Goal: Task Accomplishment & Management: Manage account settings

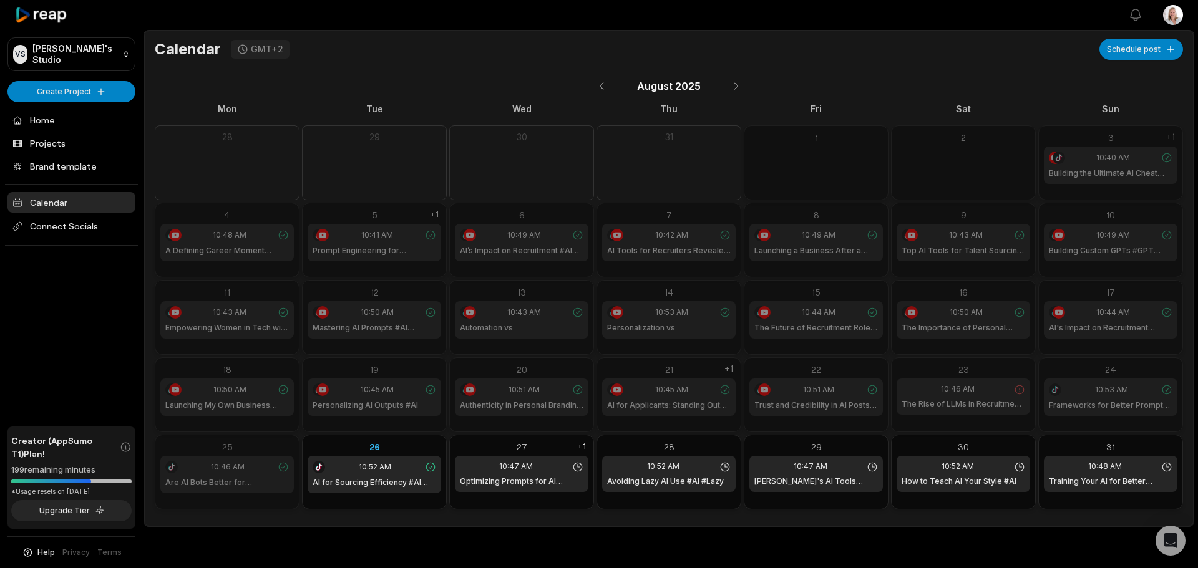
click at [921, 369] on div "23" at bounding box center [963, 369] width 134 height 13
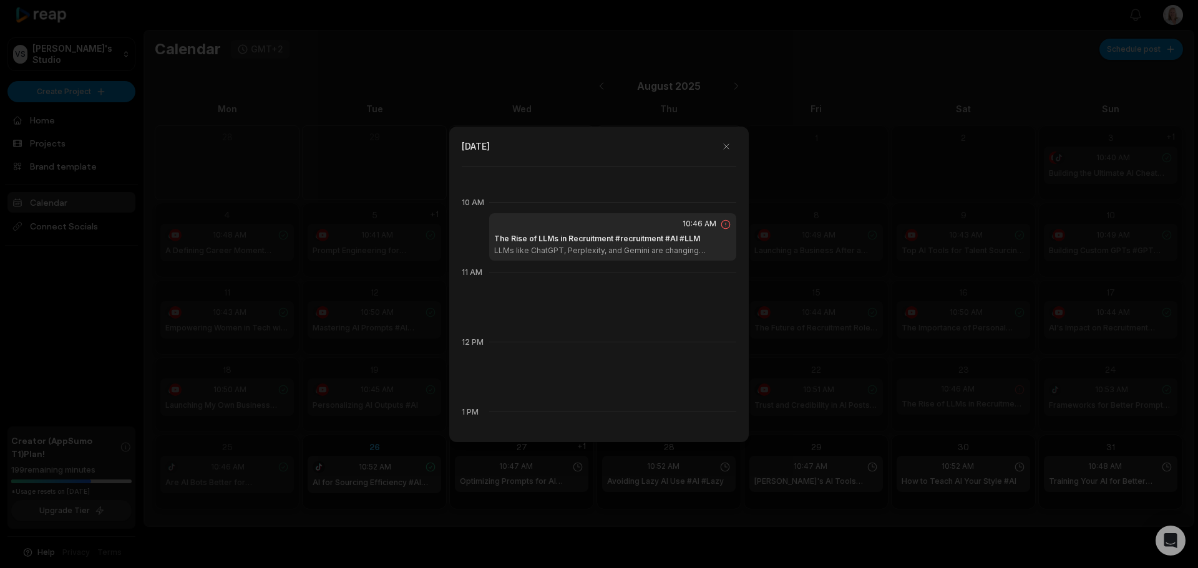
scroll to position [699, 0]
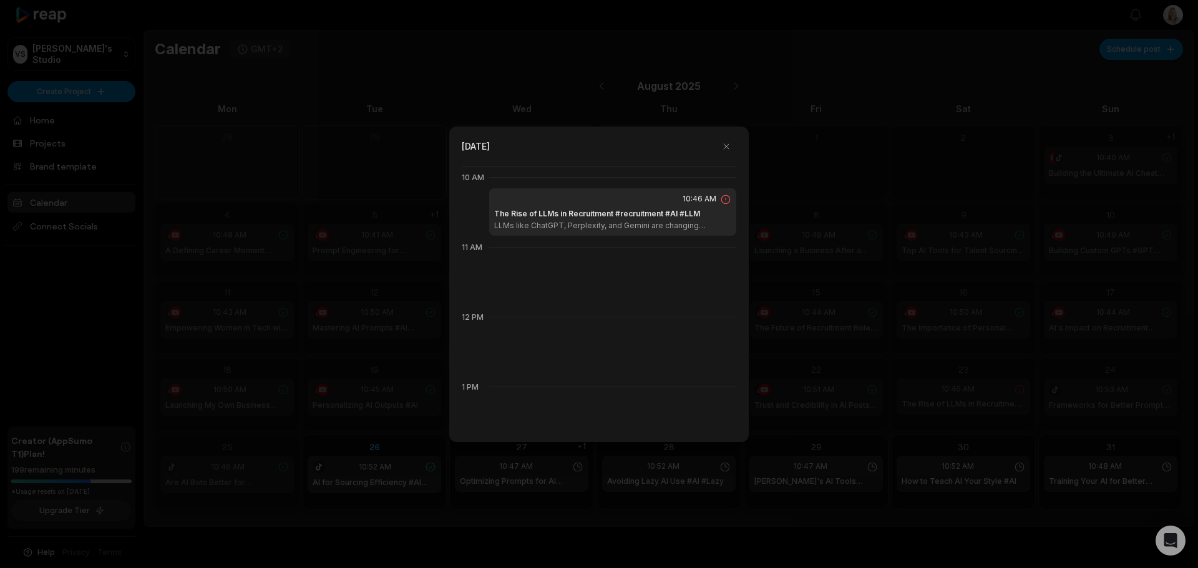
click at [720, 203] on icon at bounding box center [725, 199] width 11 height 11
click at [681, 215] on h1 "The Rise of LLMs in Recruitment #recruitment #AI #LLM" at bounding box center [597, 213] width 206 height 11
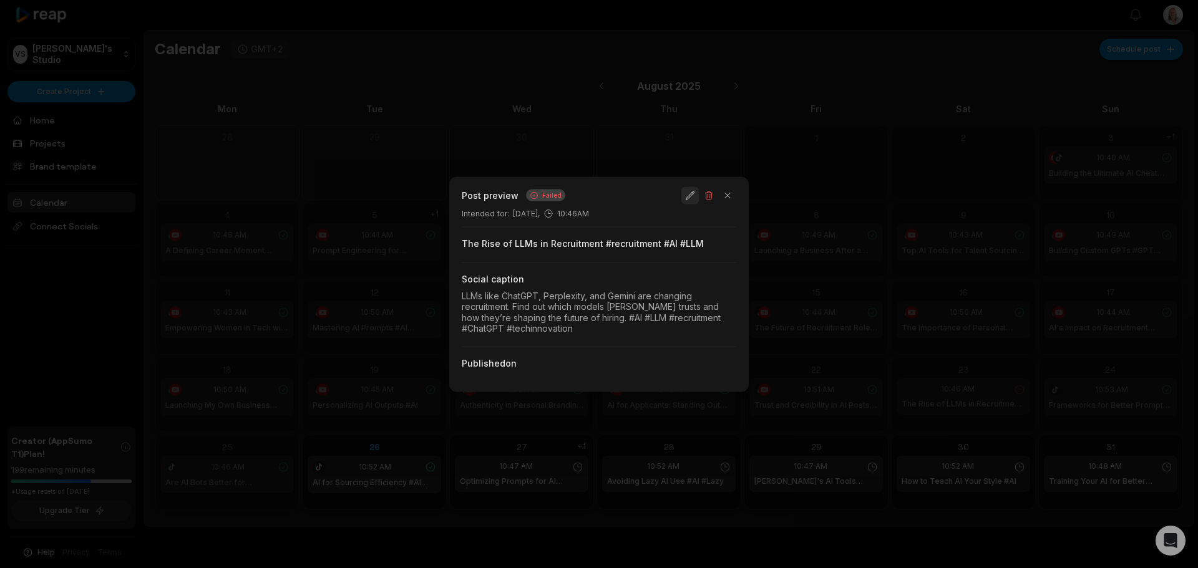
click at [691, 196] on button "button" at bounding box center [689, 195] width 17 height 17
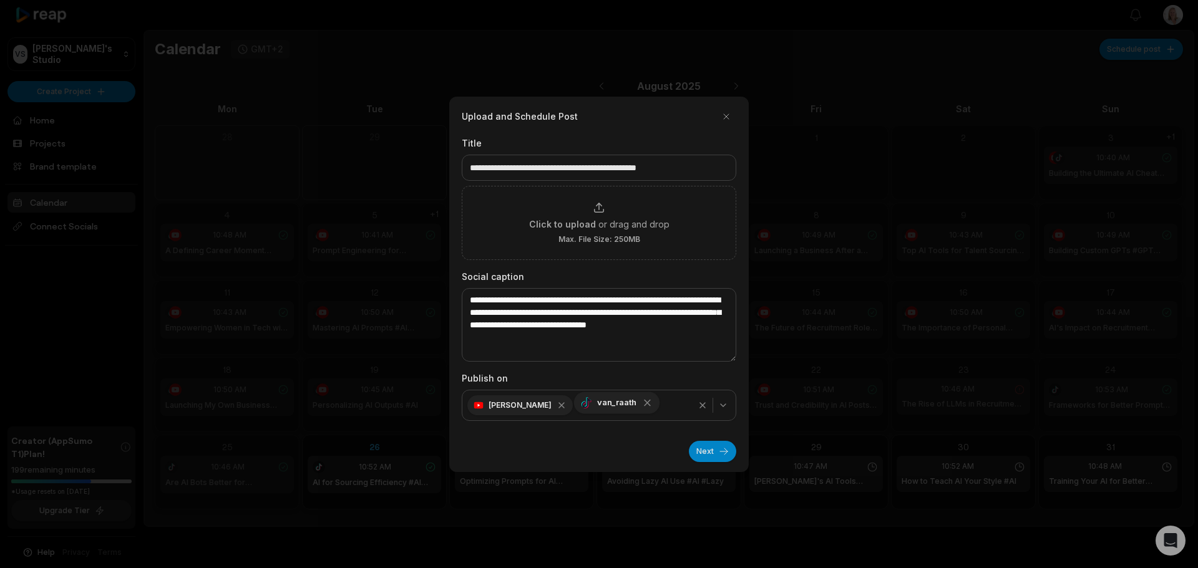
click at [644, 402] on icon "button" at bounding box center [647, 403] width 6 height 6
click at [706, 450] on button "Next" at bounding box center [712, 451] width 47 height 21
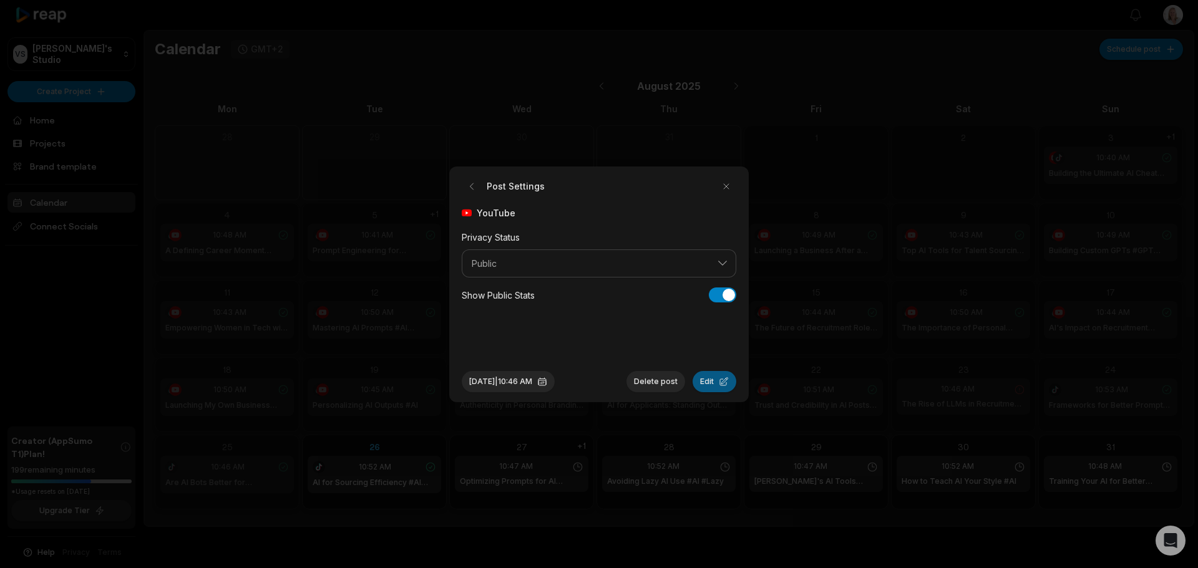
click at [709, 384] on button "Edit" at bounding box center [714, 381] width 44 height 21
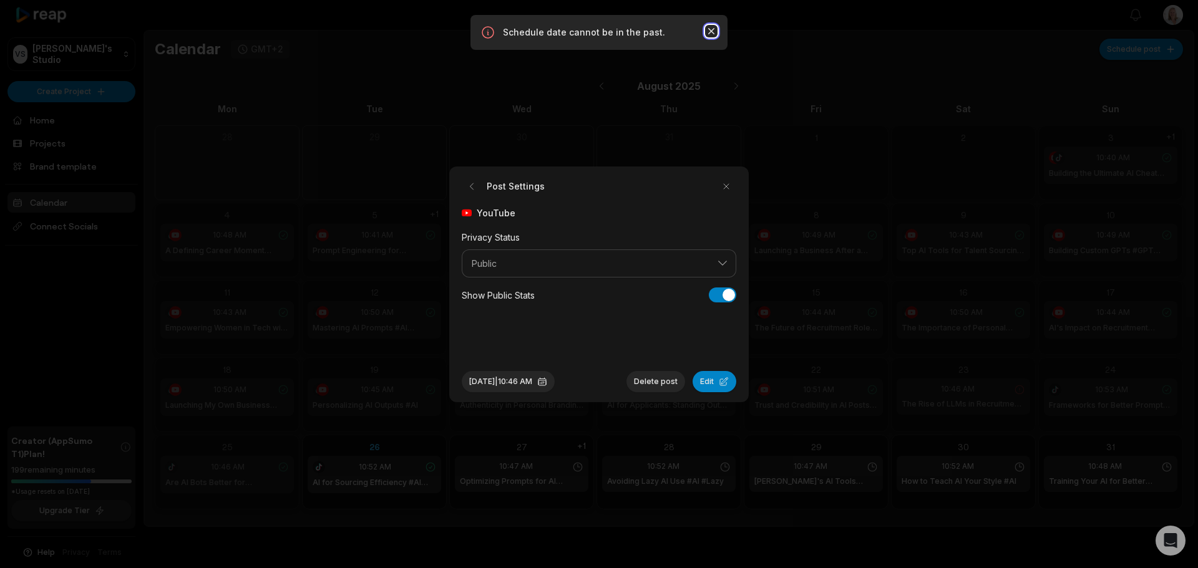
click at [709, 31] on icon "button" at bounding box center [711, 31] width 12 height 12
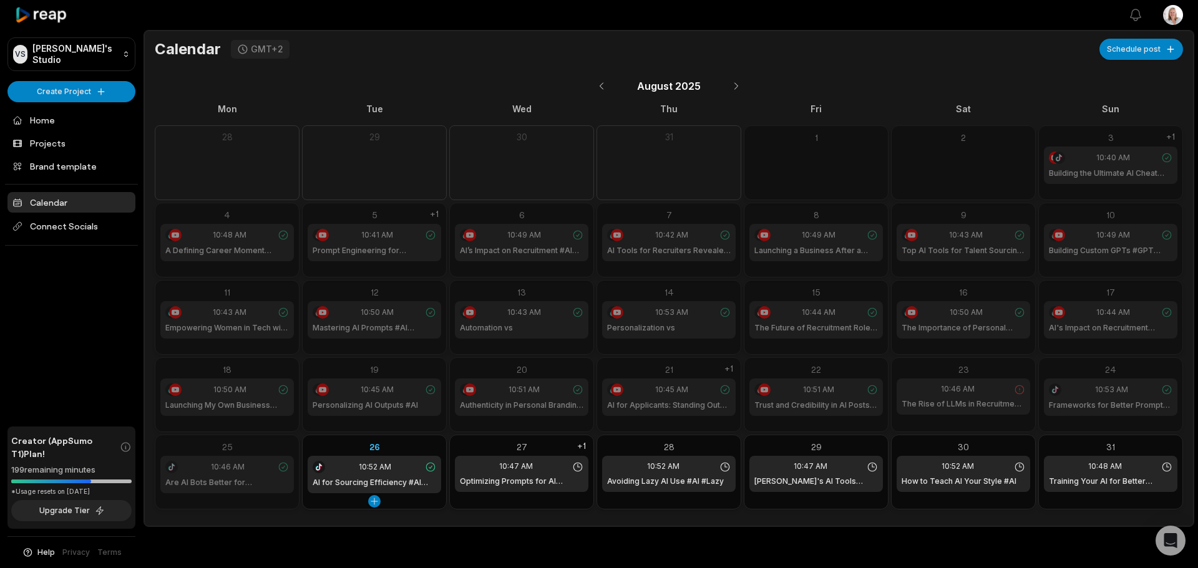
click at [406, 450] on div "26" at bounding box center [375, 446] width 134 height 13
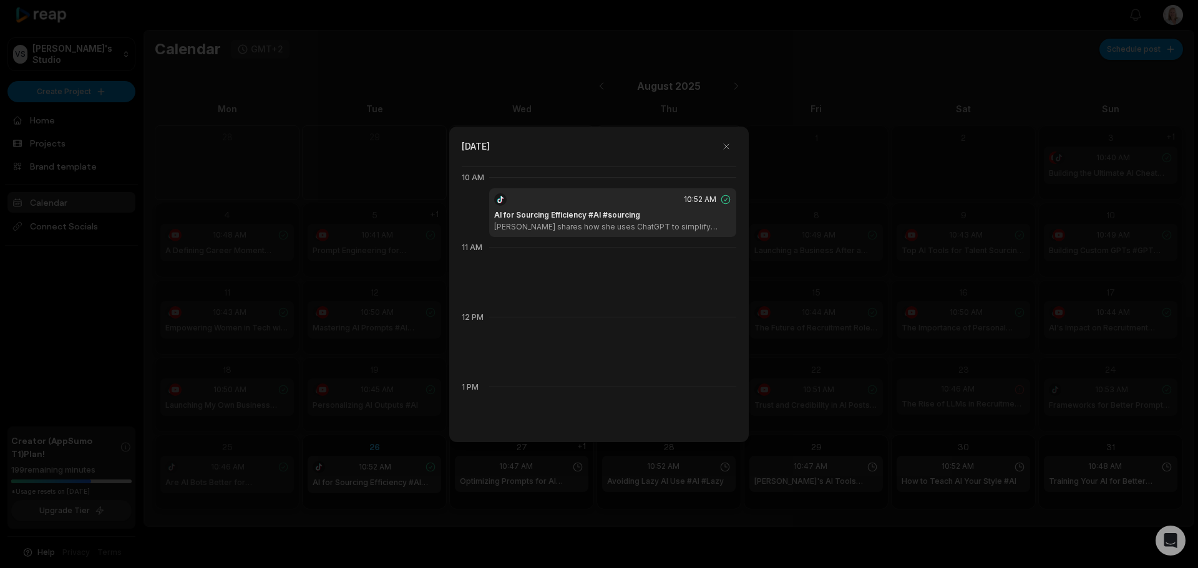
click at [532, 219] on h1 "AI for Sourcing Efficiency #AI #sourcing" at bounding box center [567, 215] width 146 height 11
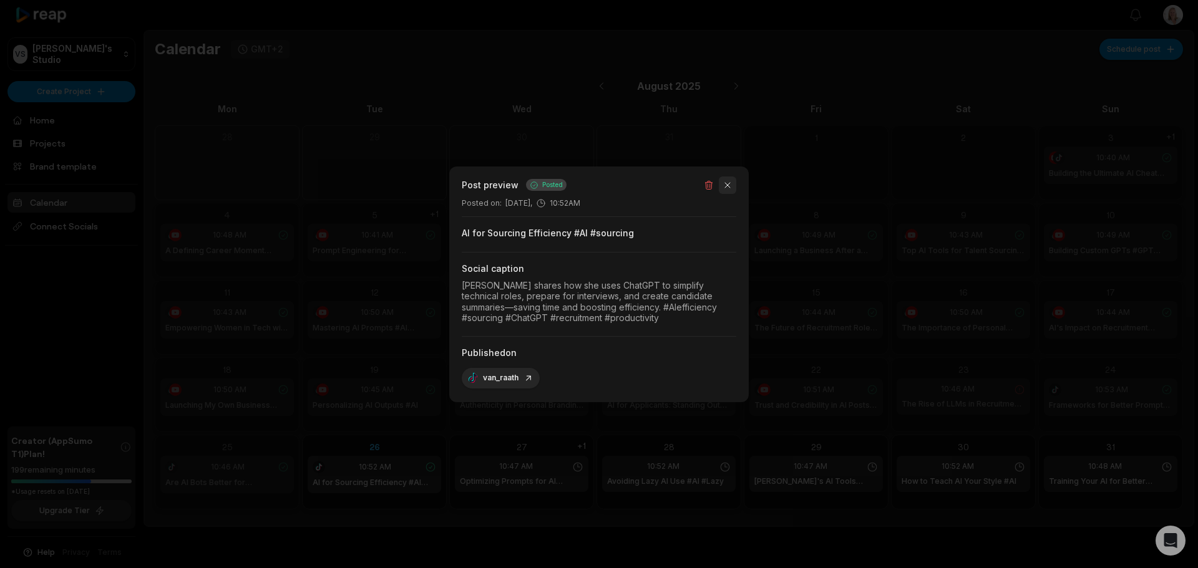
click at [727, 187] on button "button" at bounding box center [727, 185] width 17 height 17
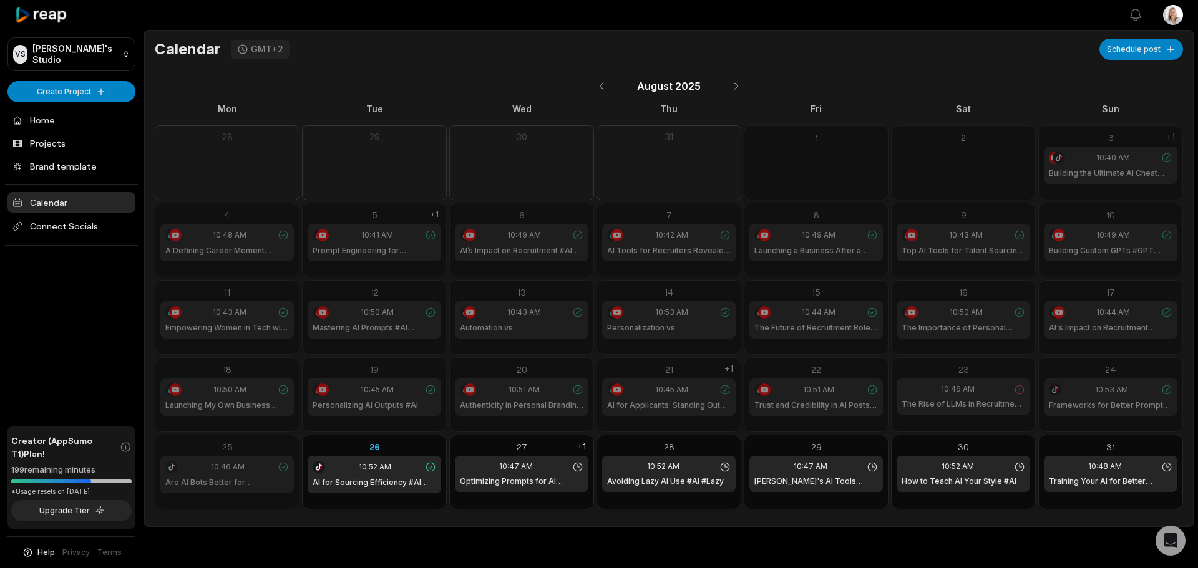
click at [268, 445] on div "25" at bounding box center [227, 446] width 134 height 13
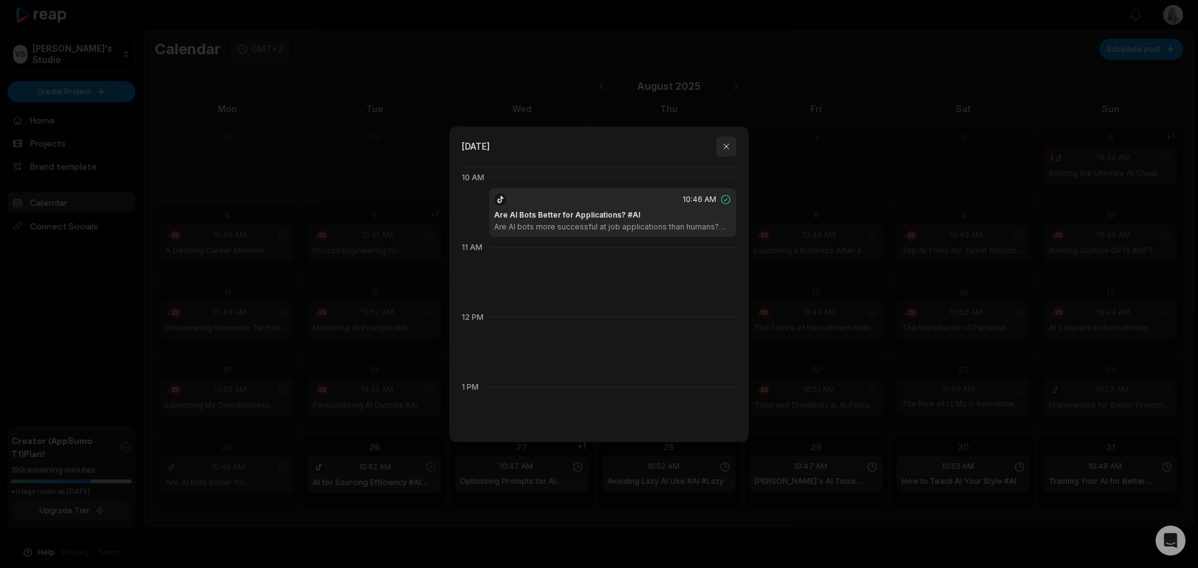
click at [726, 146] on button "button" at bounding box center [726, 147] width 20 height 20
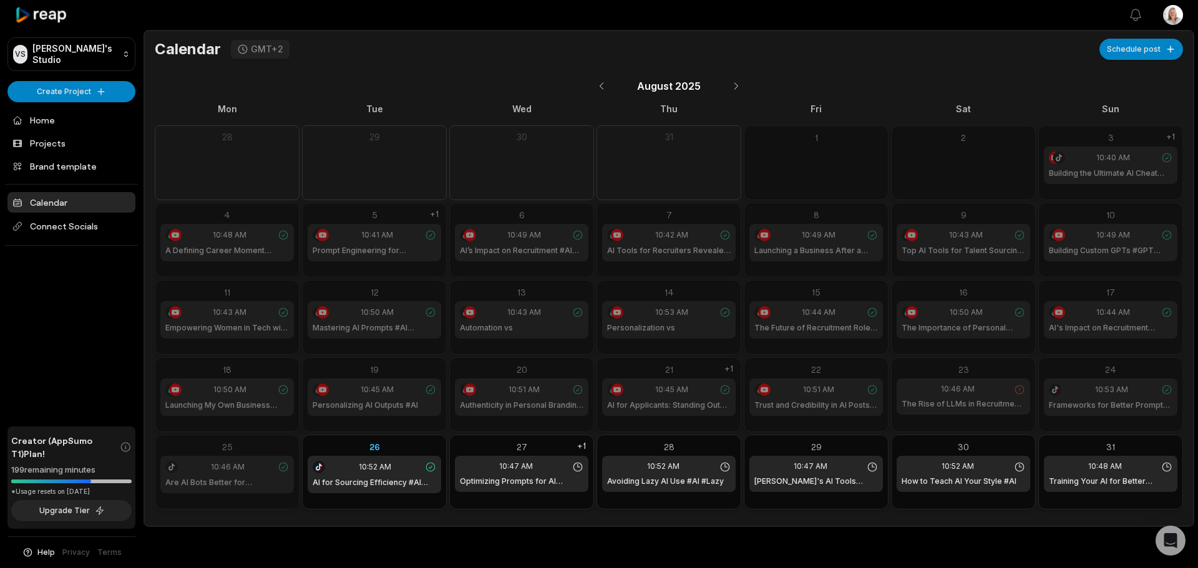
click at [1017, 399] on h1 "The Rise of LLMs in Recruitment #recruitment #AI #LLM" at bounding box center [963, 404] width 124 height 11
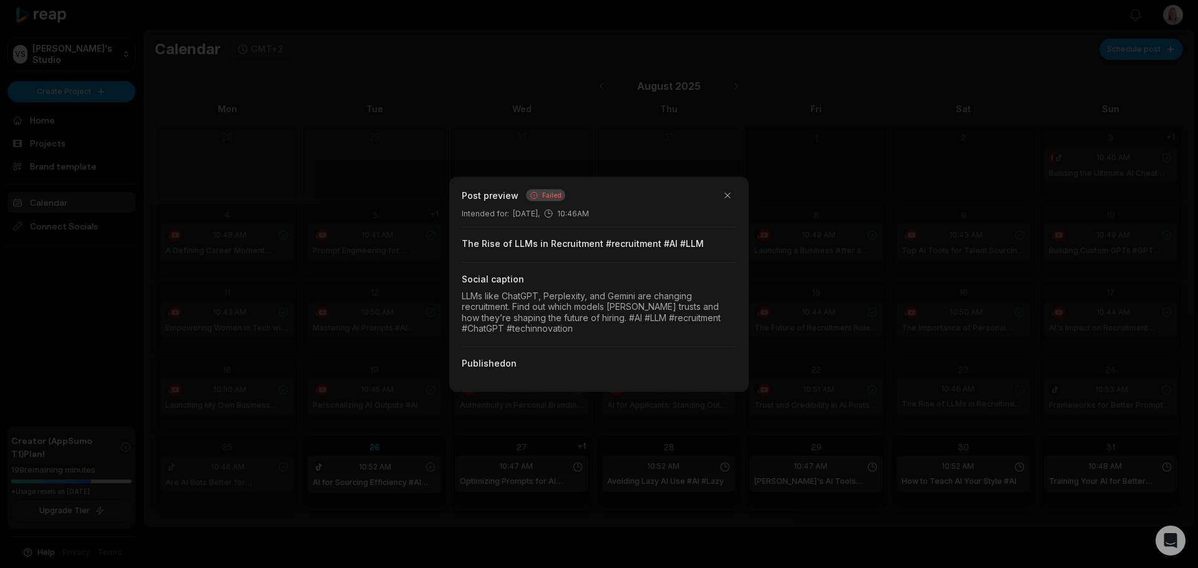
click at [545, 191] on span "Failed" at bounding box center [551, 195] width 19 height 9
click at [600, 288] on div "Social caption LLMs like ChatGPT, Perplexity, and Gemini are changing recruitme…" at bounding box center [599, 304] width 274 height 84
click at [546, 196] on span "Failed" at bounding box center [551, 195] width 19 height 9
click at [495, 195] on h2 "Post preview" at bounding box center [490, 195] width 57 height 13
click at [720, 194] on button "button" at bounding box center [727, 195] width 17 height 17
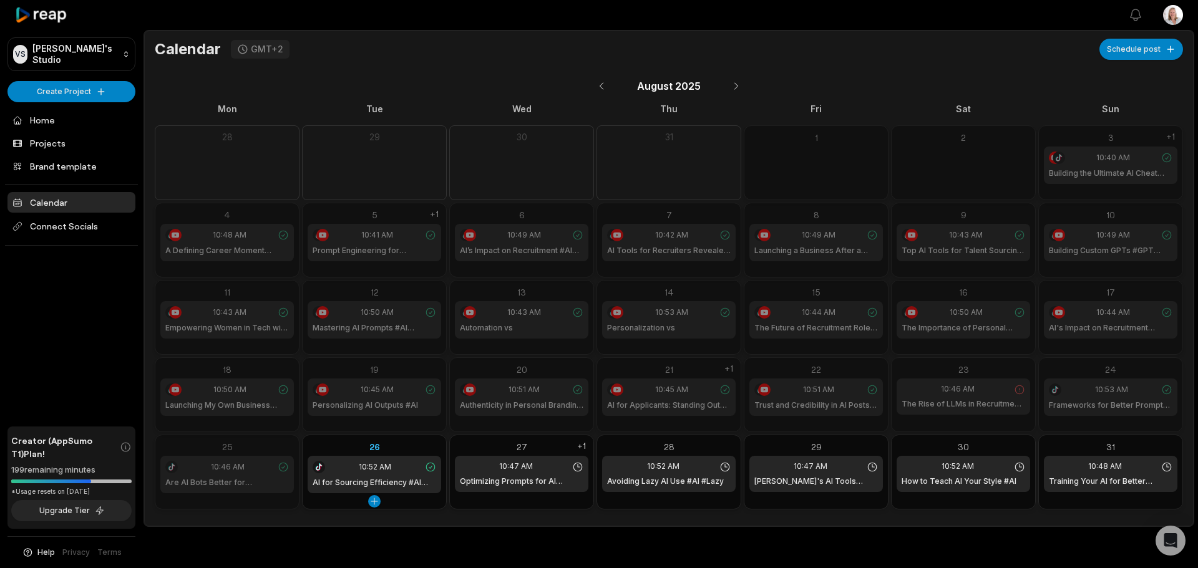
click at [415, 446] on div "26" at bounding box center [375, 446] width 134 height 13
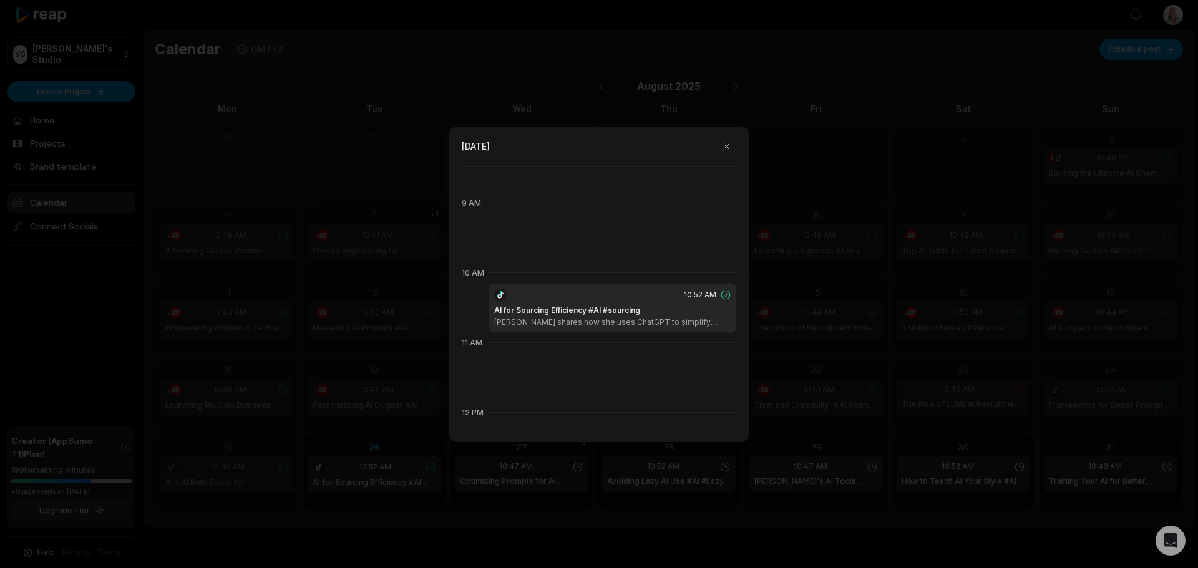
scroll to position [636, 0]
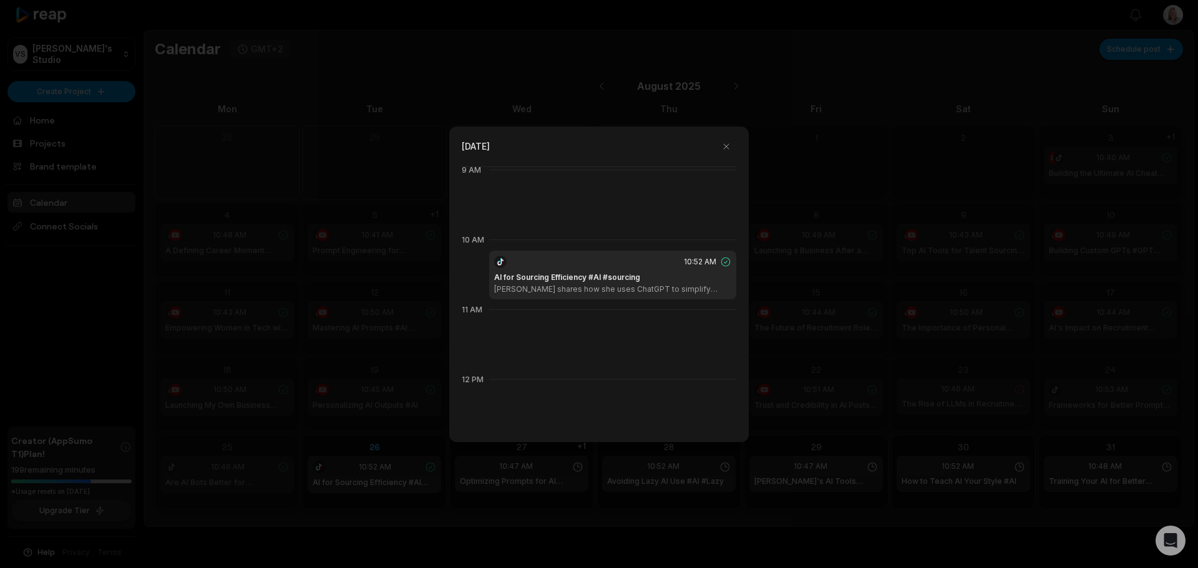
click at [572, 293] on p "[PERSON_NAME] shares how she uses ChatGPT to simplify technical roles, prepare …" at bounding box center [612, 289] width 237 height 10
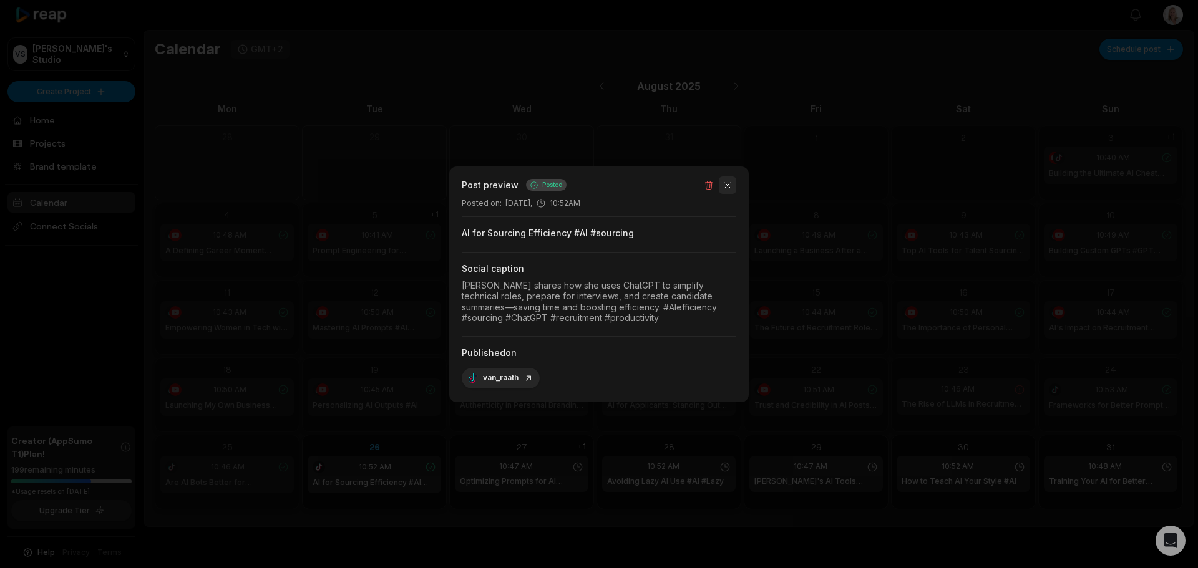
click at [728, 185] on button "button" at bounding box center [727, 185] width 17 height 17
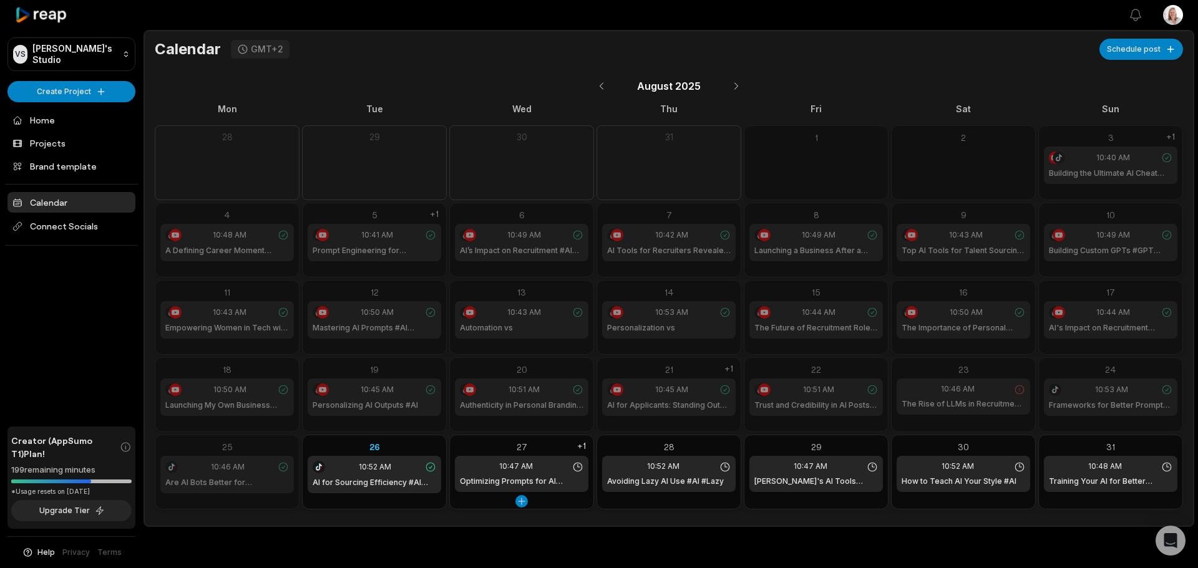
click at [540, 460] on div "10:47 AM Optimizing Prompts for AI Success #AI #prompt" at bounding box center [522, 474] width 134 height 36
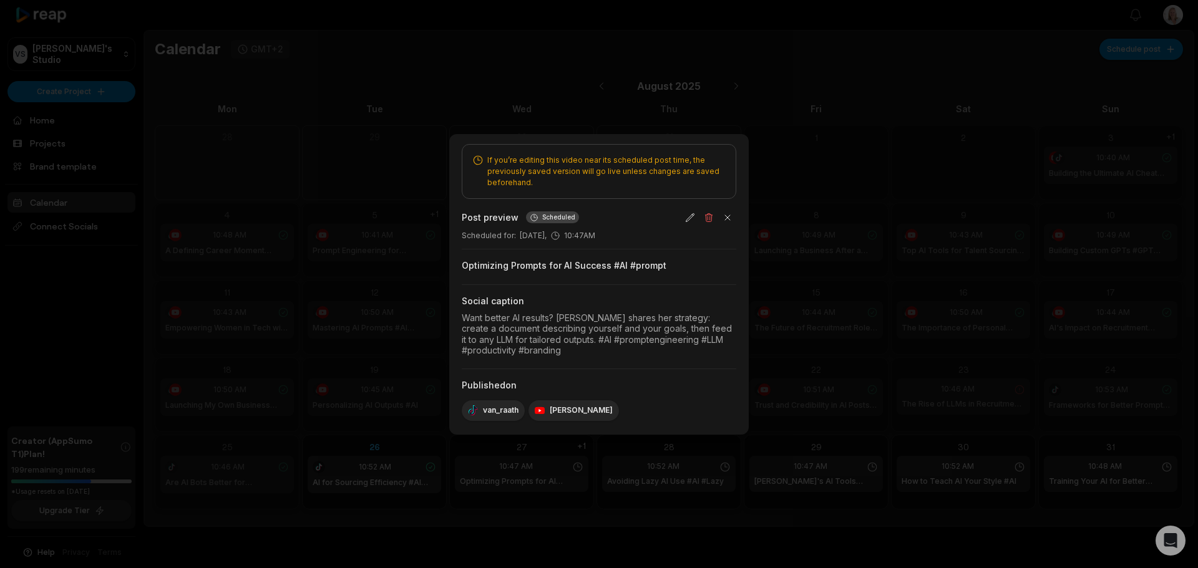
click at [785, 304] on div at bounding box center [599, 284] width 1198 height 568
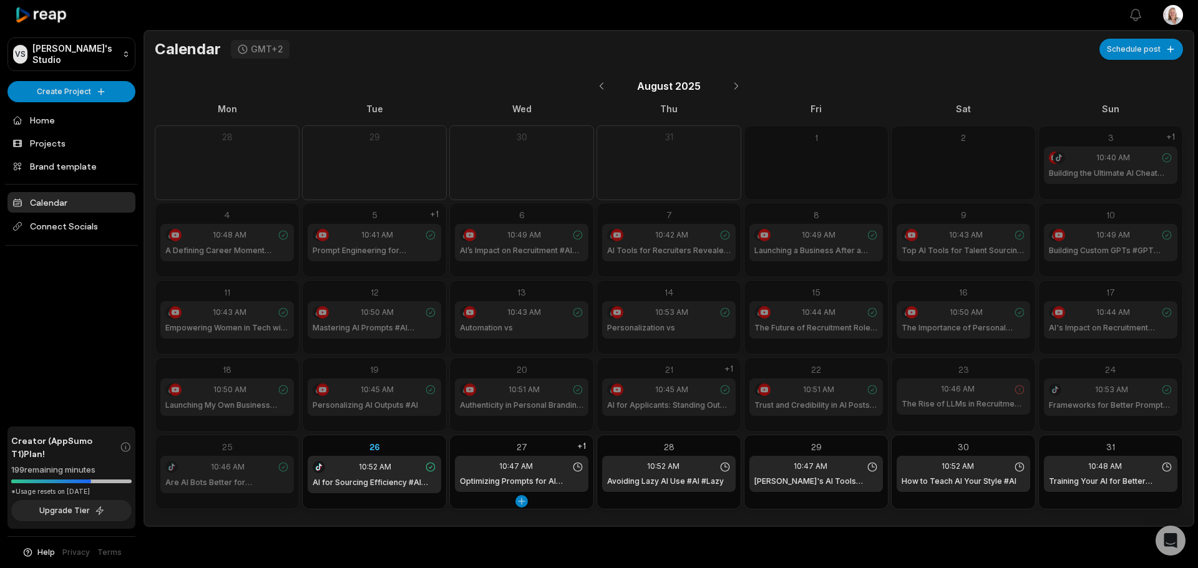
click at [475, 448] on div "27" at bounding box center [522, 446] width 134 height 13
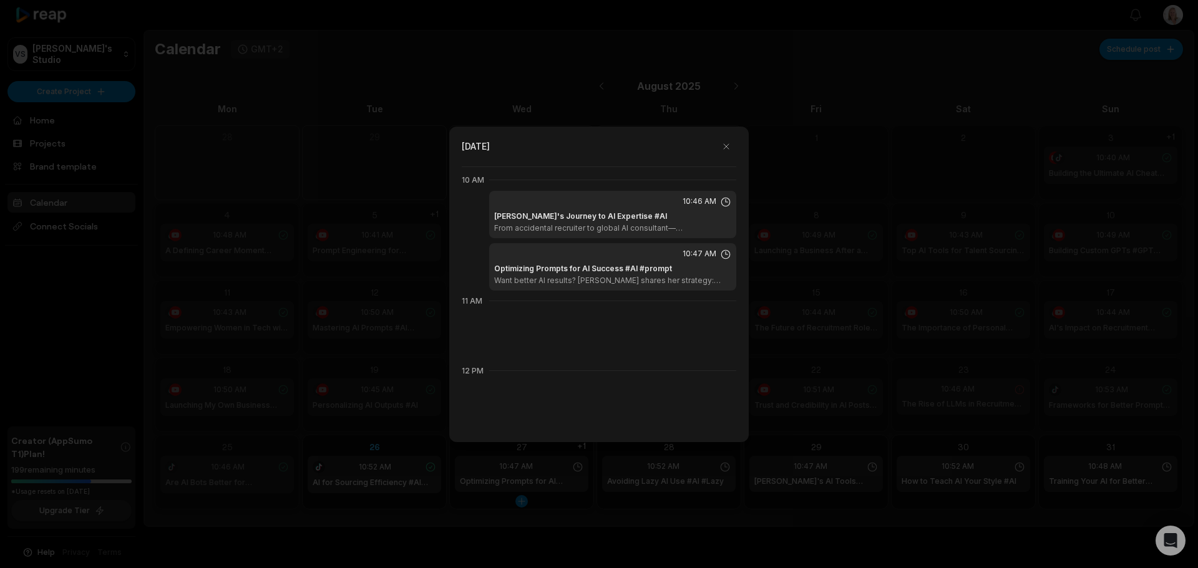
scroll to position [699, 0]
click at [576, 251] on div "10:47 AM" at bounding box center [612, 251] width 237 height 11
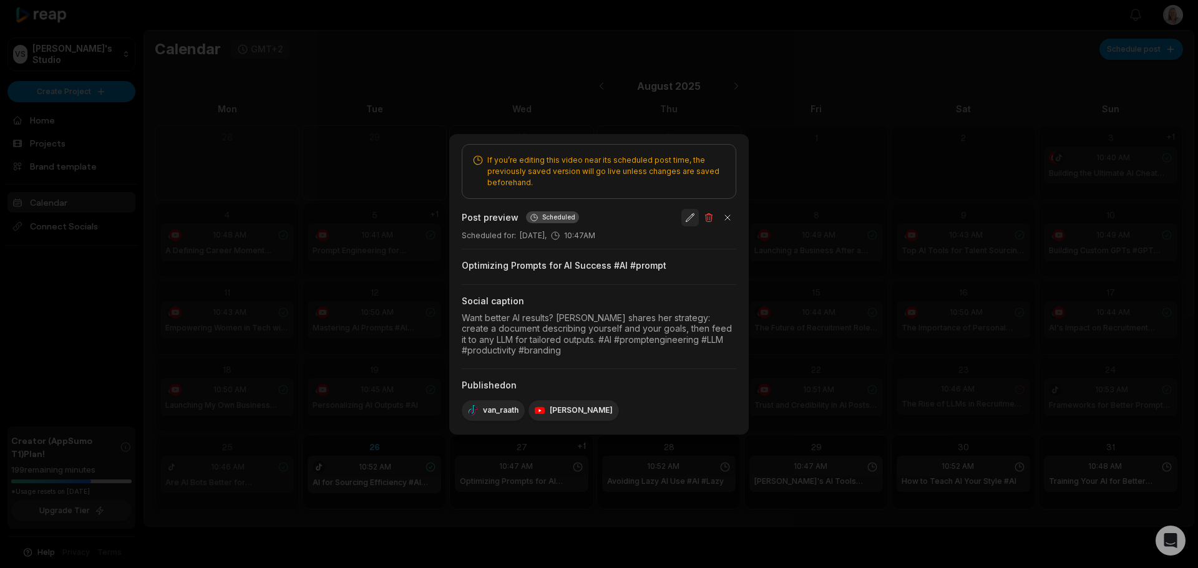
click at [690, 215] on button "button" at bounding box center [689, 217] width 17 height 17
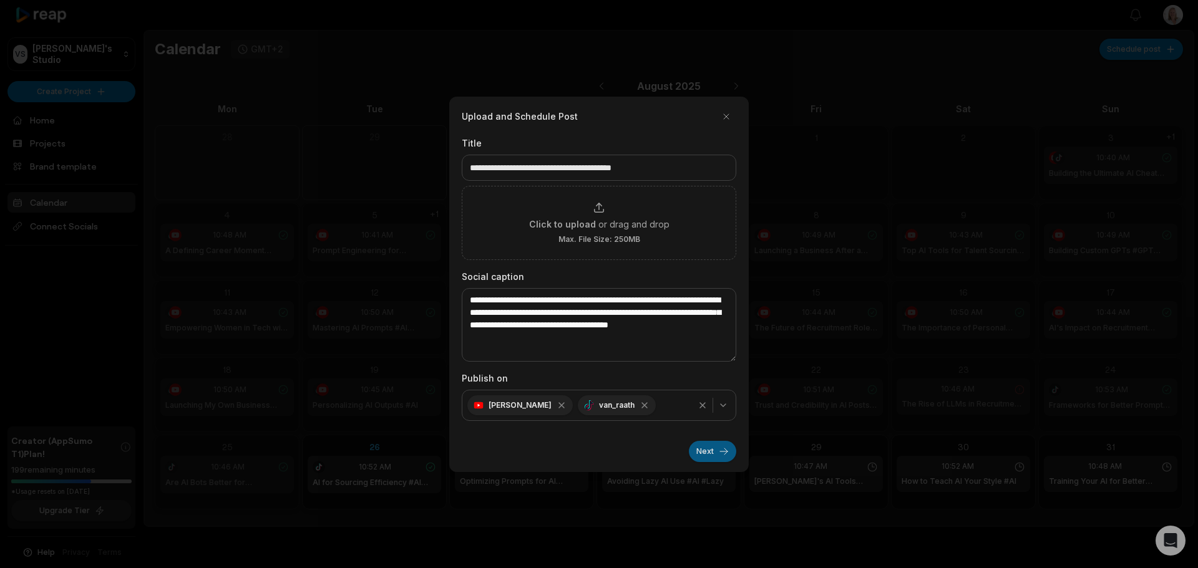
click at [702, 456] on button "Next" at bounding box center [712, 451] width 47 height 21
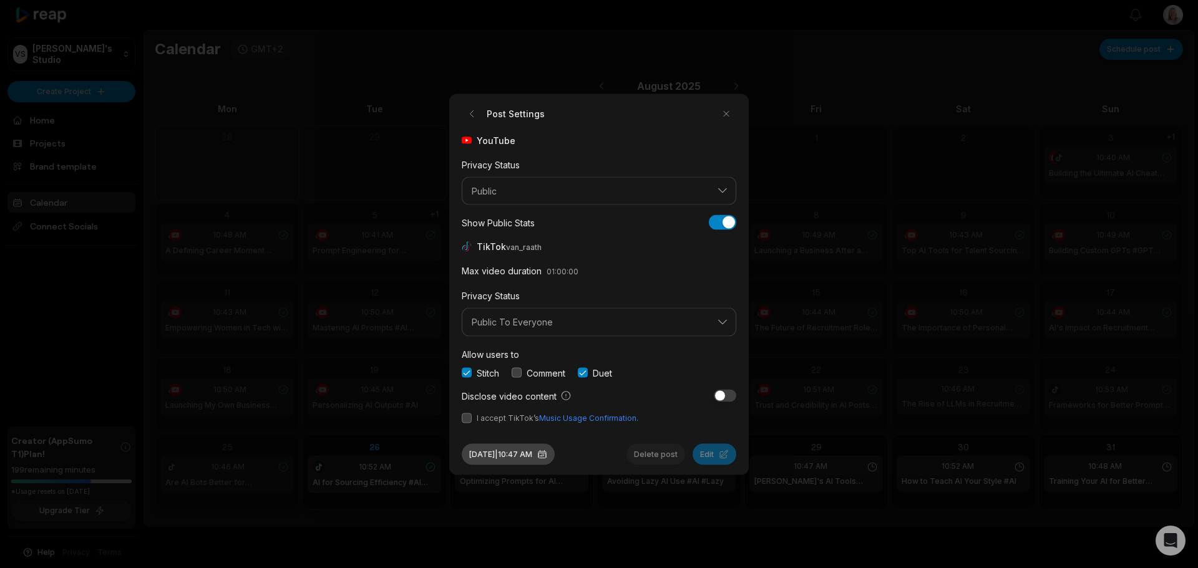
click at [537, 452] on button "[DATE] 10:47 AM" at bounding box center [508, 454] width 93 height 21
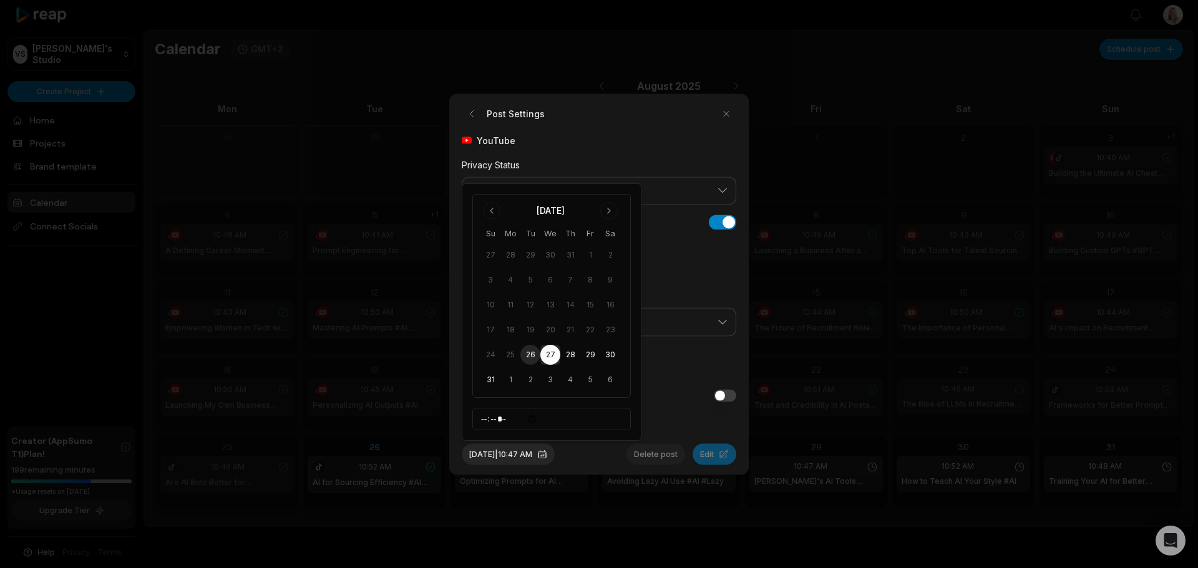
click at [530, 357] on button "26" at bounding box center [530, 355] width 20 height 20
click at [483, 419] on input "*****" at bounding box center [551, 419] width 158 height 22
type input "*****"
click at [549, 420] on input "*****" at bounding box center [551, 419] width 158 height 22
click at [566, 414] on input "*****" at bounding box center [551, 419] width 158 height 22
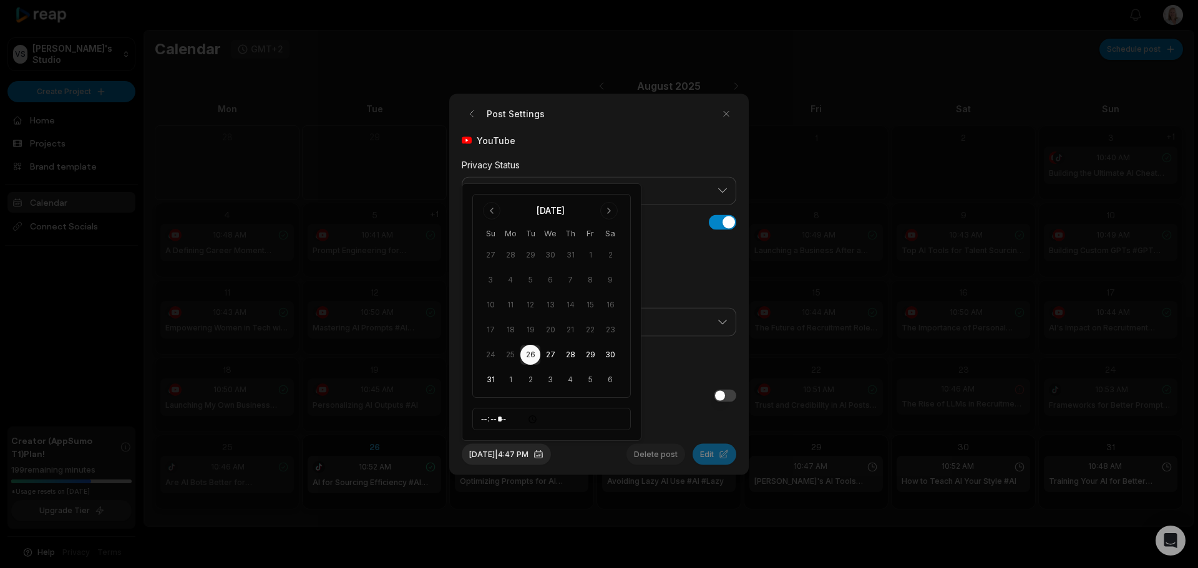
click at [605, 464] on div "[DATE] 4:47 PM Delete post Edit" at bounding box center [599, 449] width 274 height 31
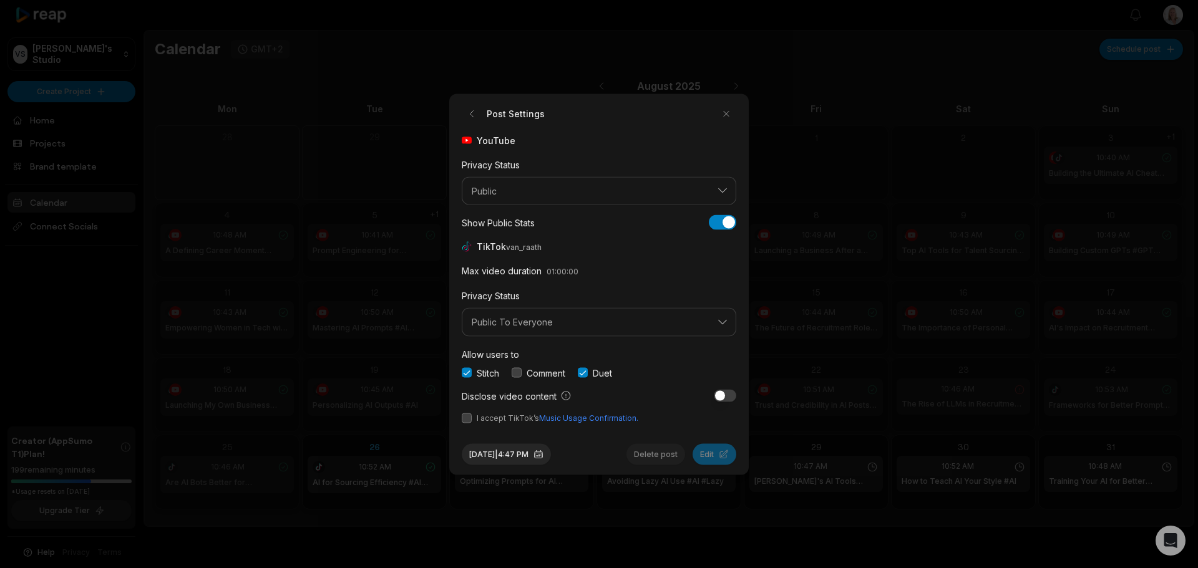
click at [639, 378] on div "Stitch Comment Duet" at bounding box center [599, 372] width 274 height 13
click at [551, 449] on button "[DATE] 4:47 PM" at bounding box center [506, 454] width 89 height 21
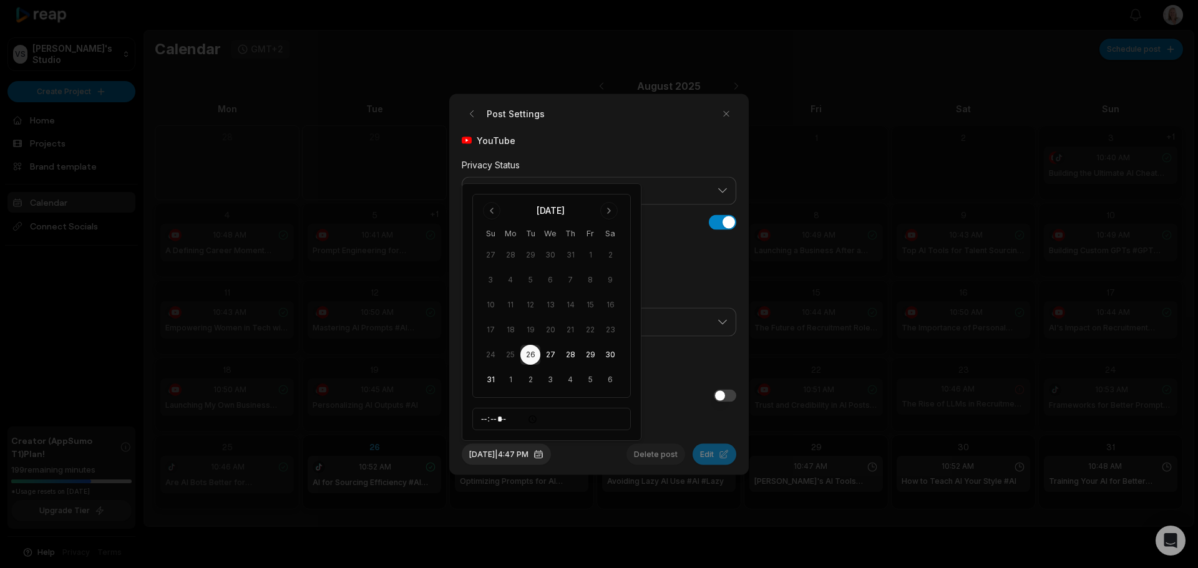
click at [604, 450] on div "[DATE] 4:47 PM Delete post Edit" at bounding box center [599, 449] width 274 height 31
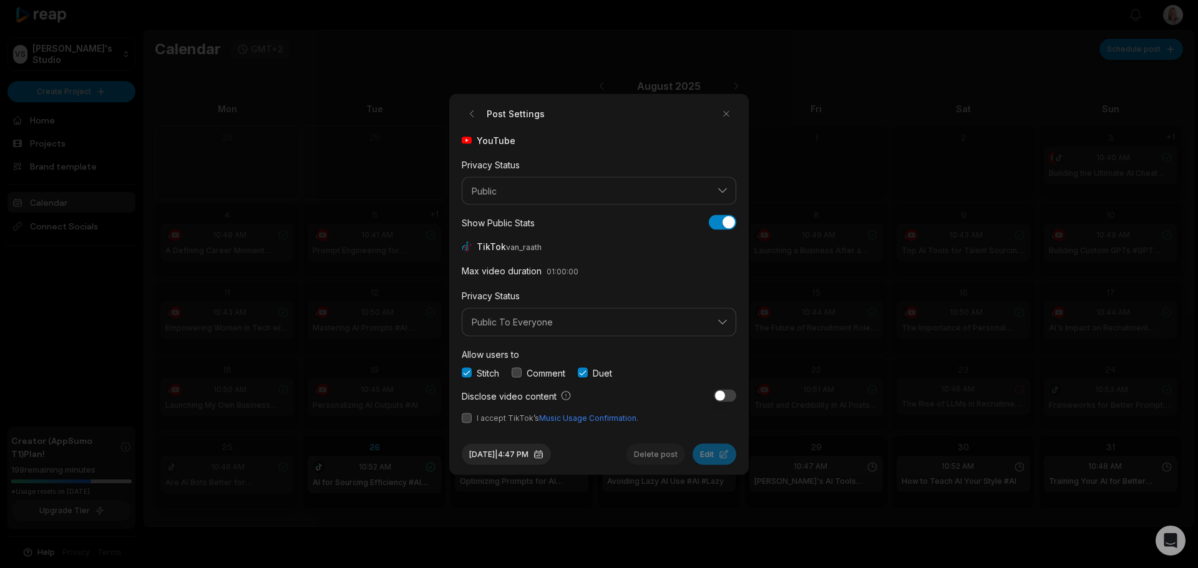
click at [469, 419] on button "button" at bounding box center [467, 418] width 10 height 10
click at [726, 114] on button "button" at bounding box center [726, 114] width 20 height 20
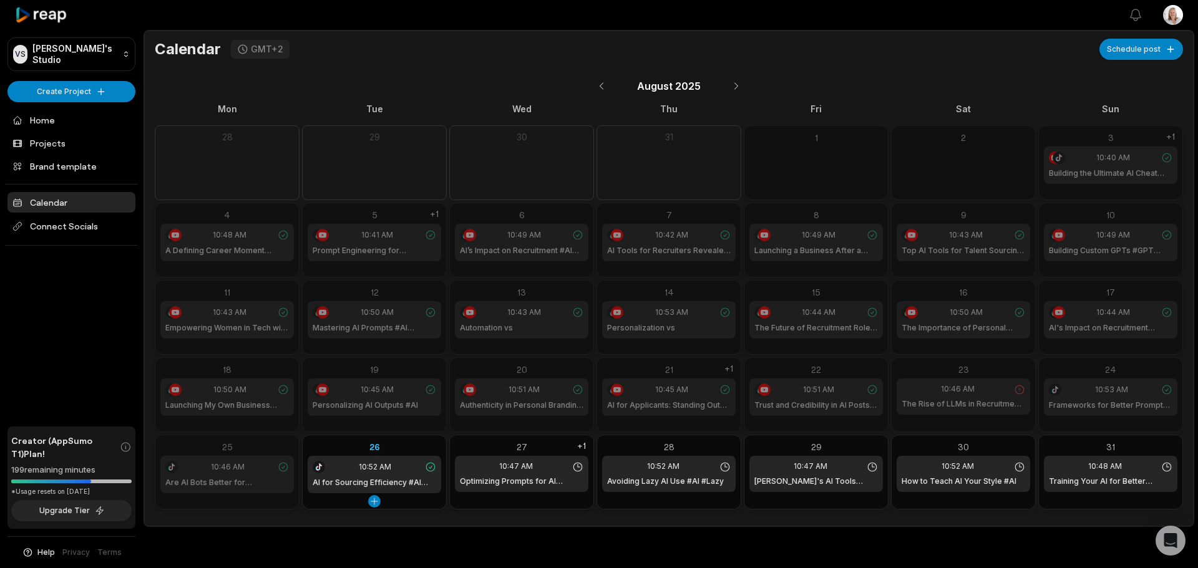
click at [404, 446] on div "26" at bounding box center [375, 446] width 134 height 13
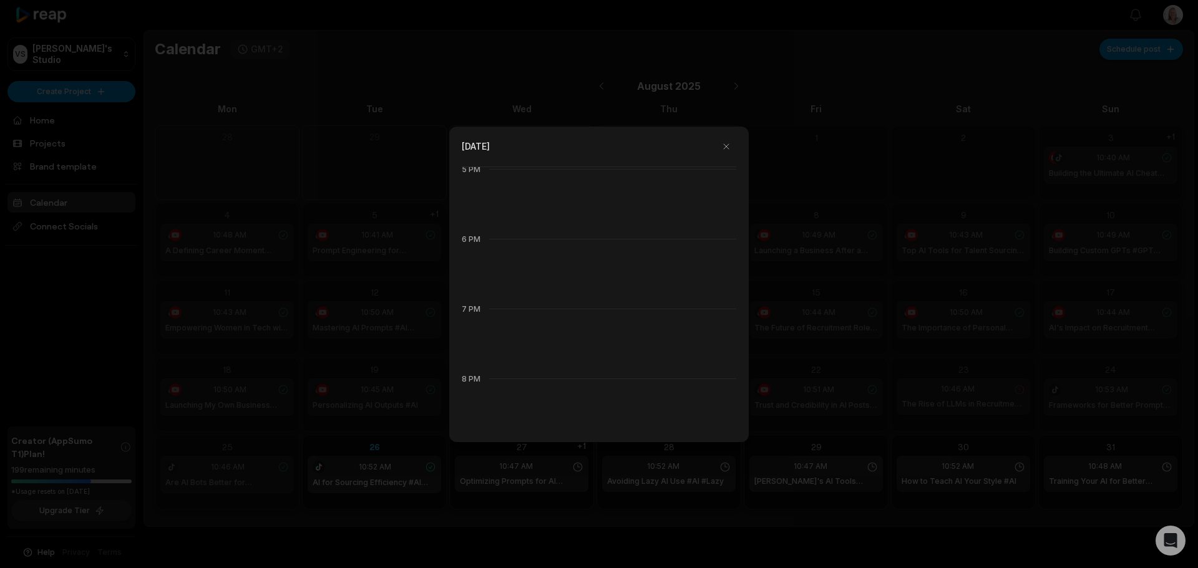
scroll to position [1198, 0]
click at [469, 497] on div at bounding box center [599, 284] width 1198 height 568
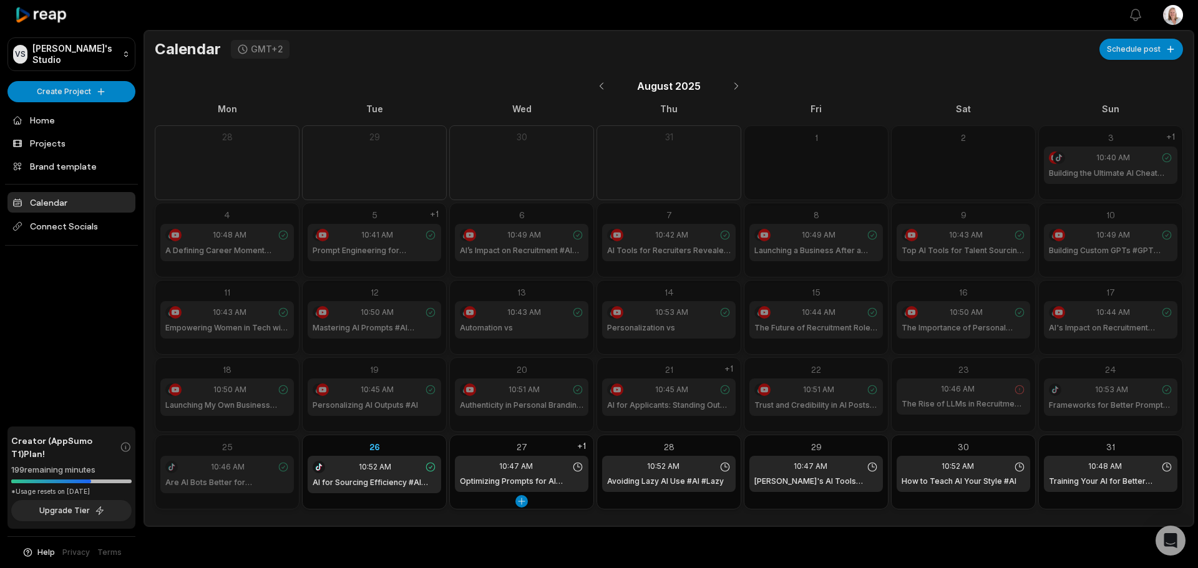
click at [537, 445] on div "27" at bounding box center [522, 446] width 134 height 13
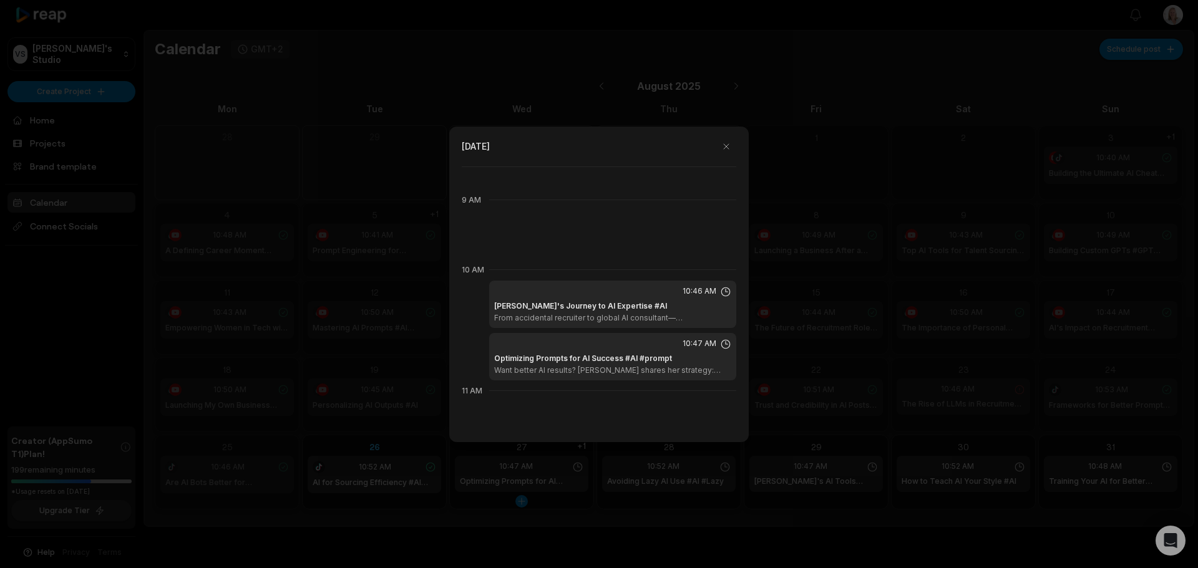
scroll to position [699, 0]
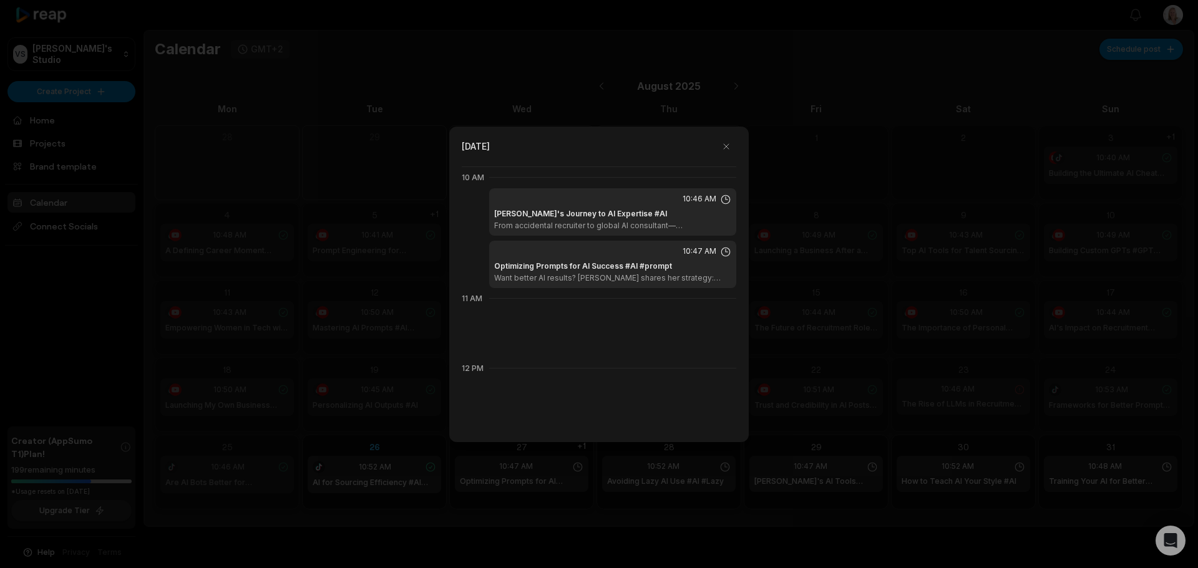
click at [592, 248] on div "10:47 AM" at bounding box center [612, 251] width 237 height 11
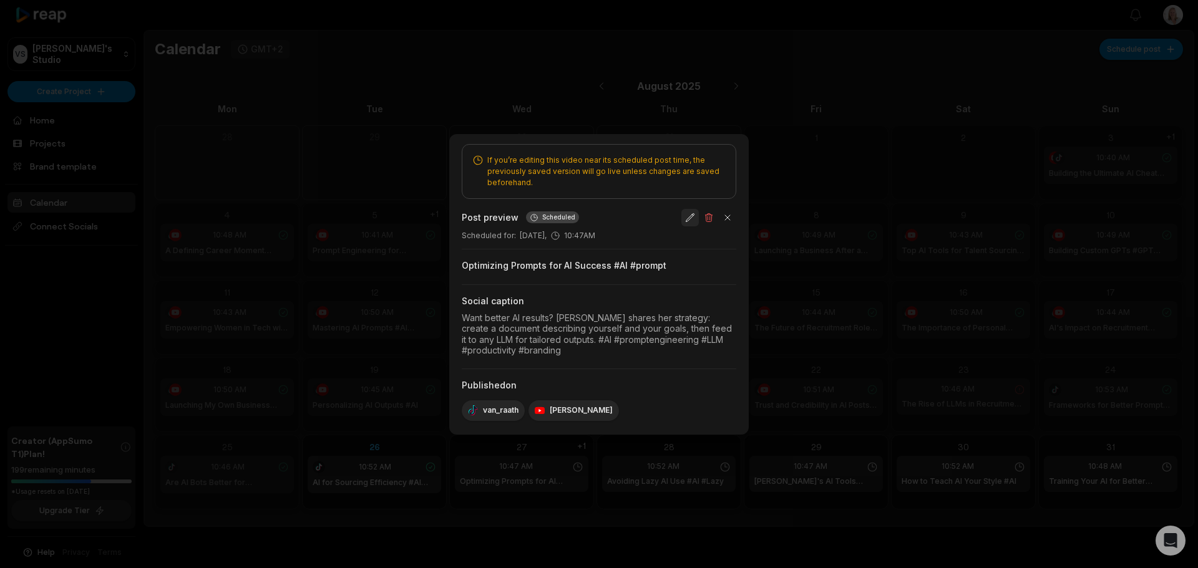
click at [689, 220] on button "button" at bounding box center [689, 217] width 17 height 17
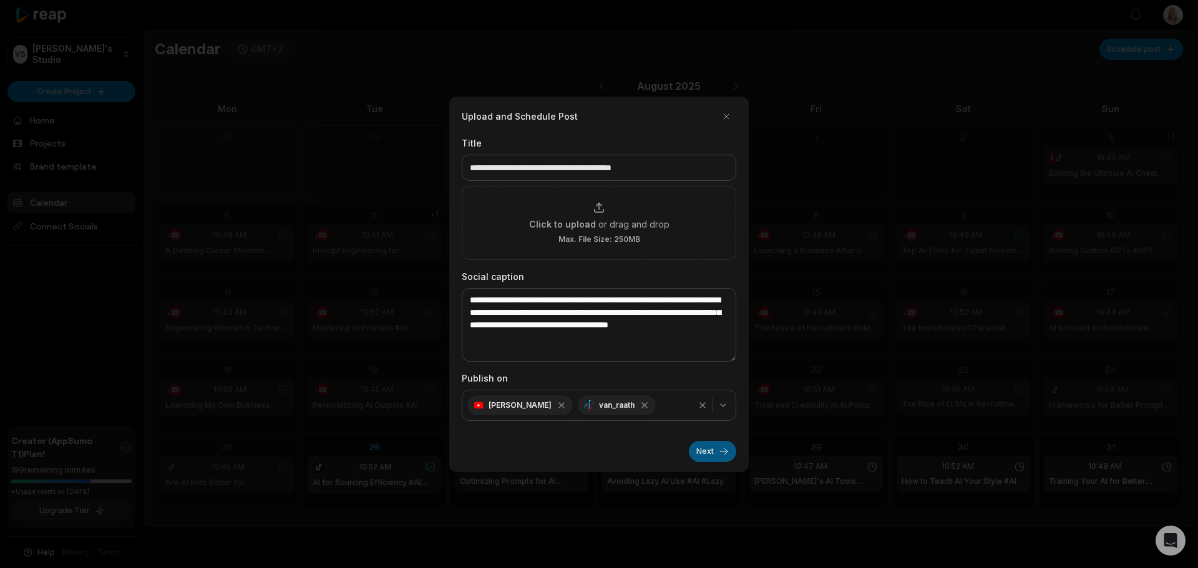
click at [698, 450] on button "Next" at bounding box center [712, 451] width 47 height 21
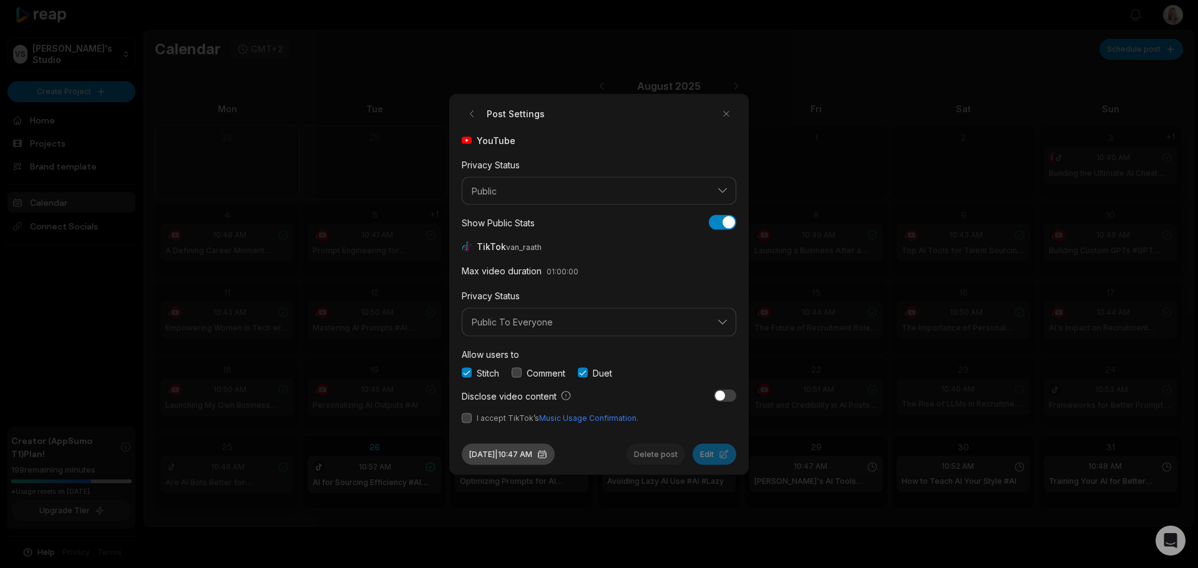
click at [512, 453] on button "[DATE] 10:47 AM" at bounding box center [508, 454] width 93 height 21
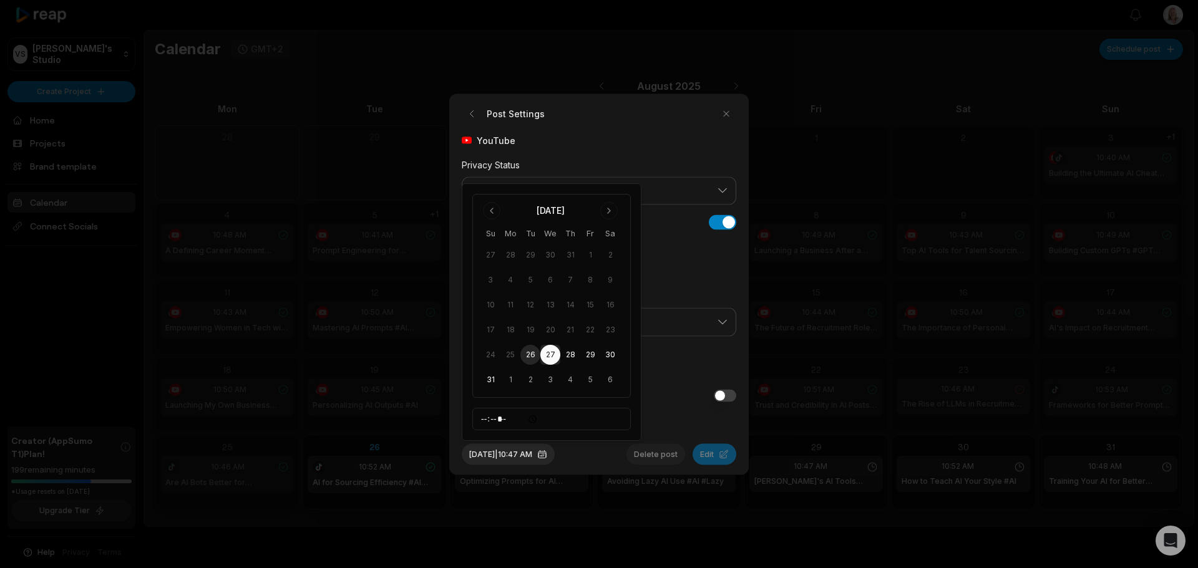
click at [532, 354] on button "26" at bounding box center [530, 355] width 20 height 20
click at [487, 420] on input "*****" at bounding box center [551, 419] width 158 height 22
type input "*****"
click at [562, 421] on input "*****" at bounding box center [551, 419] width 158 height 22
click at [666, 400] on div "Disclose video content" at bounding box center [599, 395] width 274 height 13
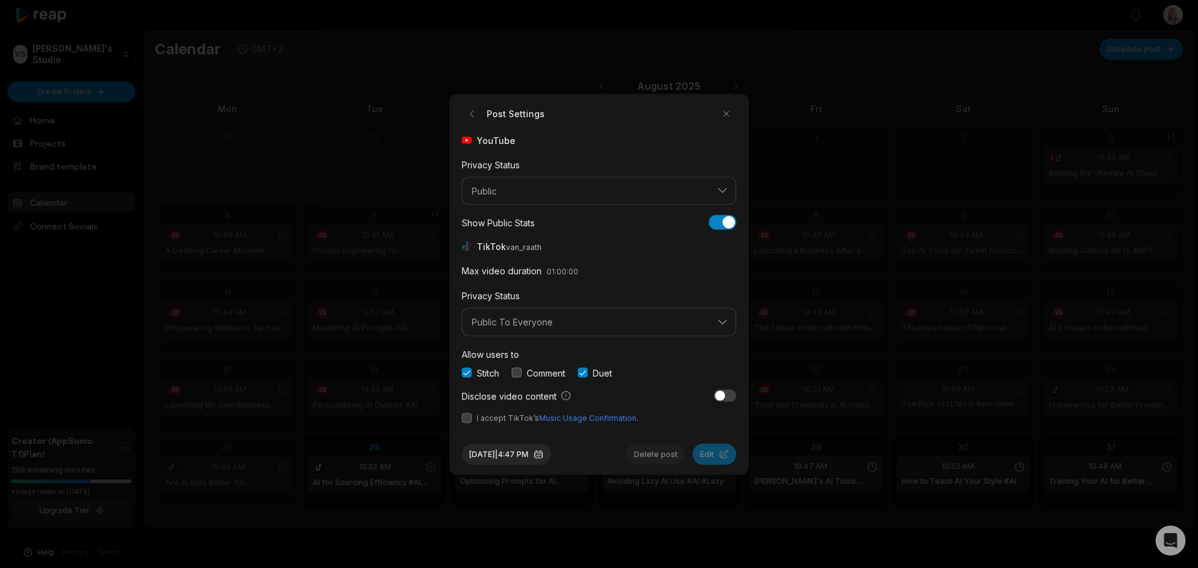
click at [470, 419] on button "button" at bounding box center [467, 418] width 10 height 10
click at [709, 456] on button "Edit" at bounding box center [714, 454] width 44 height 21
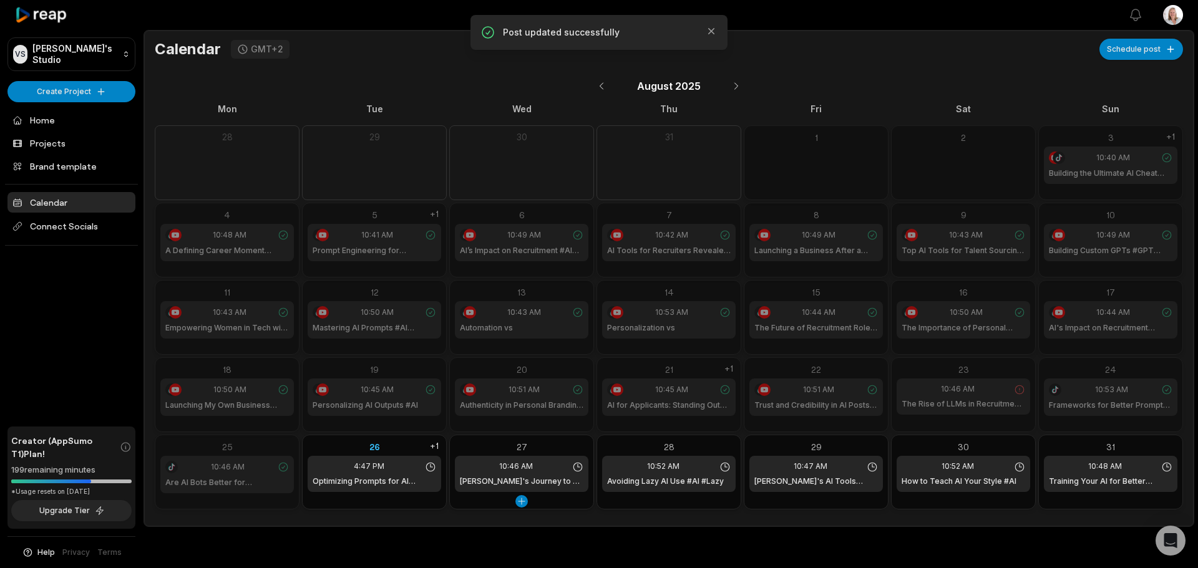
click at [511, 482] on h1 "[PERSON_NAME]'s Journey to AI Expertise #AI" at bounding box center [522, 481] width 124 height 11
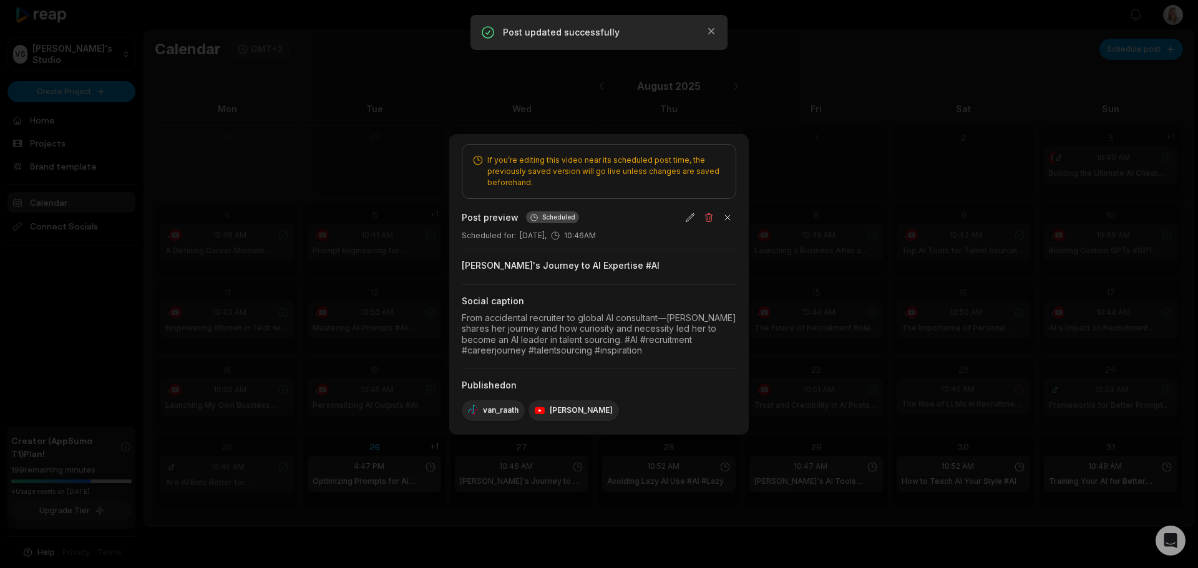
click at [568, 510] on div at bounding box center [599, 284] width 1198 height 568
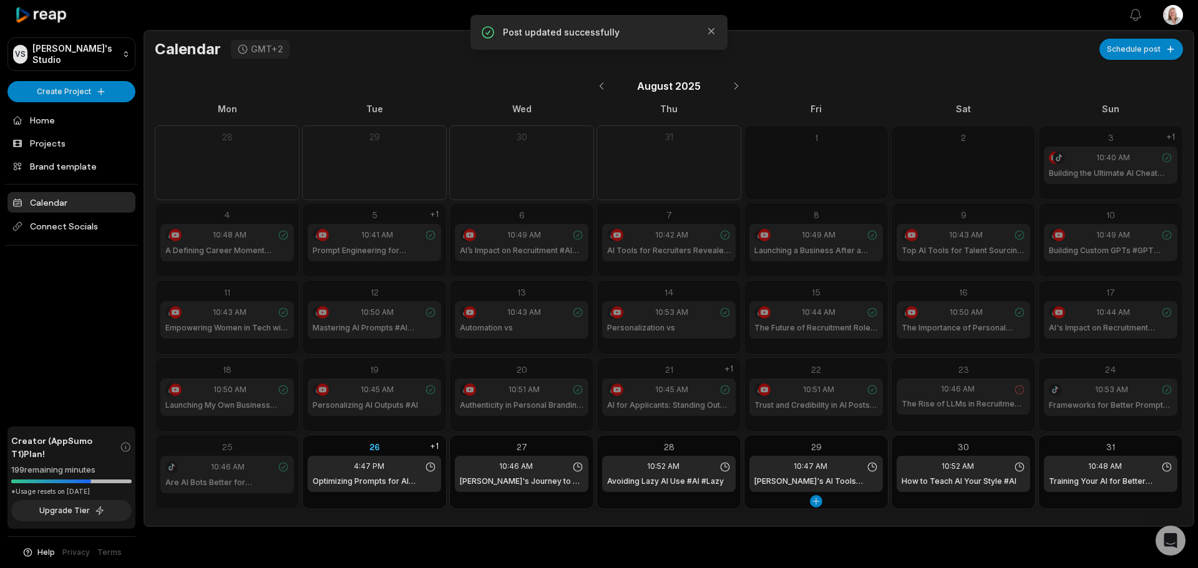
click at [833, 441] on div "29" at bounding box center [816, 446] width 134 height 13
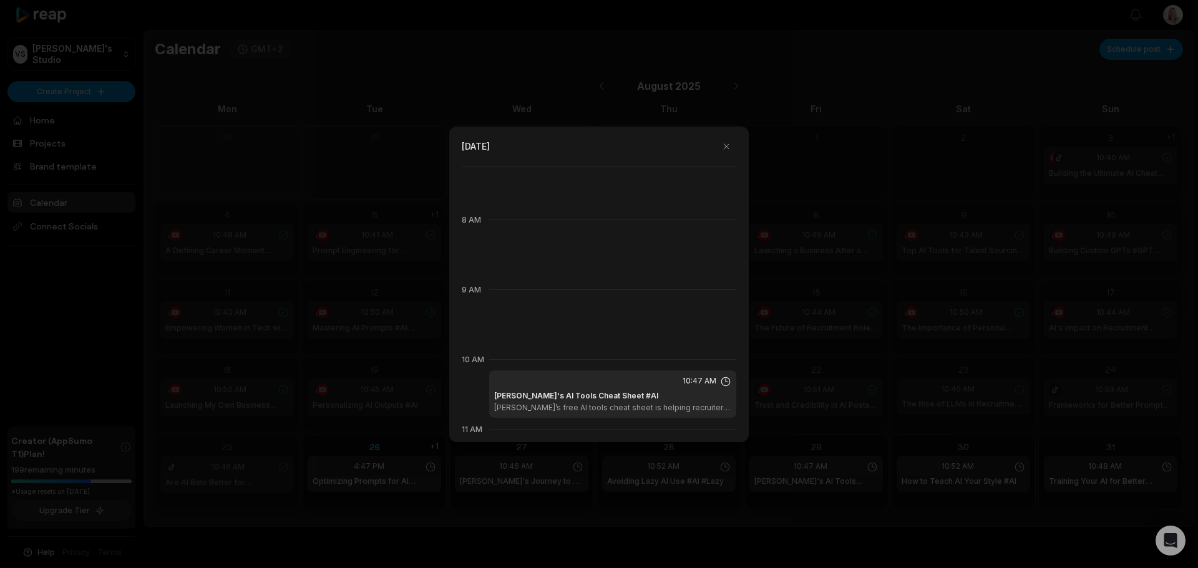
scroll to position [512, 0]
click at [621, 403] on h1 "[PERSON_NAME]'s AI Tools Cheat Sheet #AI" at bounding box center [576, 401] width 164 height 11
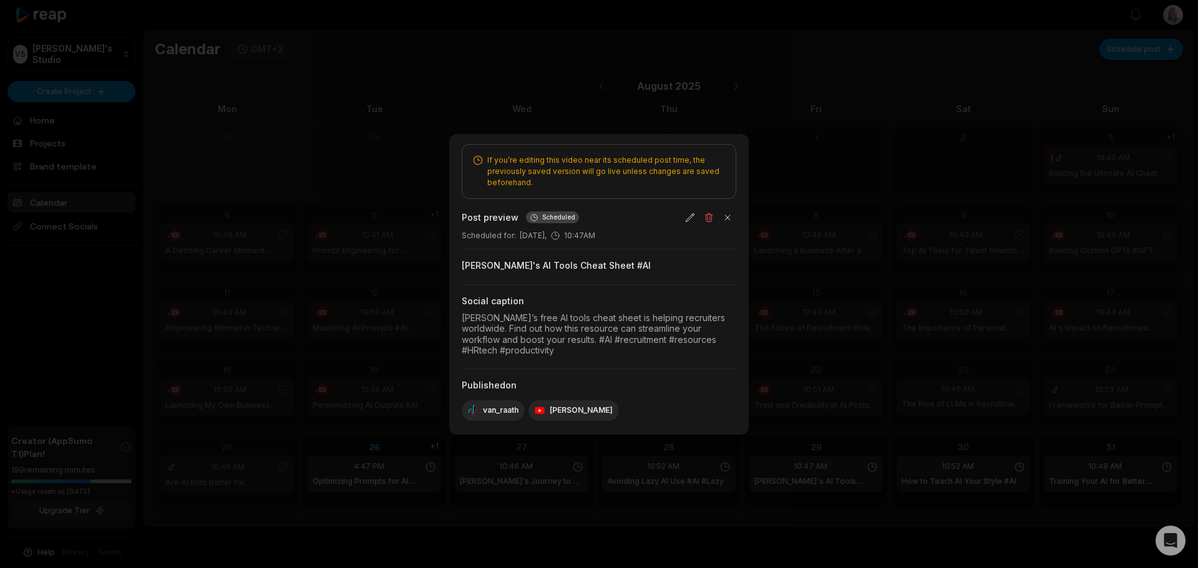
click at [794, 211] on div at bounding box center [599, 284] width 1198 height 568
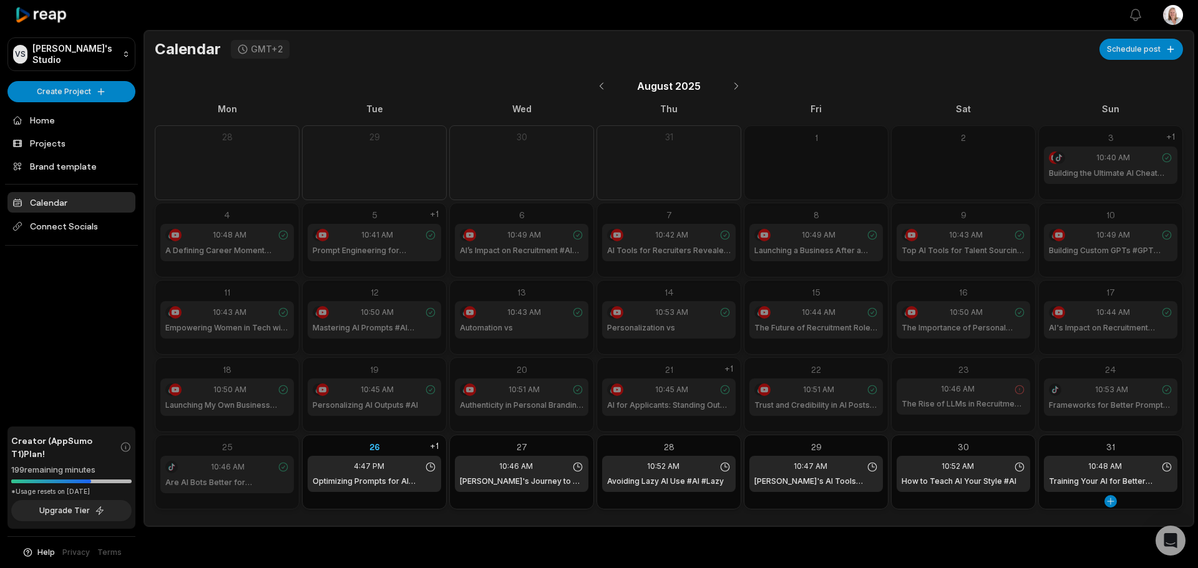
click at [1054, 465] on div "10:48 AM" at bounding box center [1111, 466] width 124 height 11
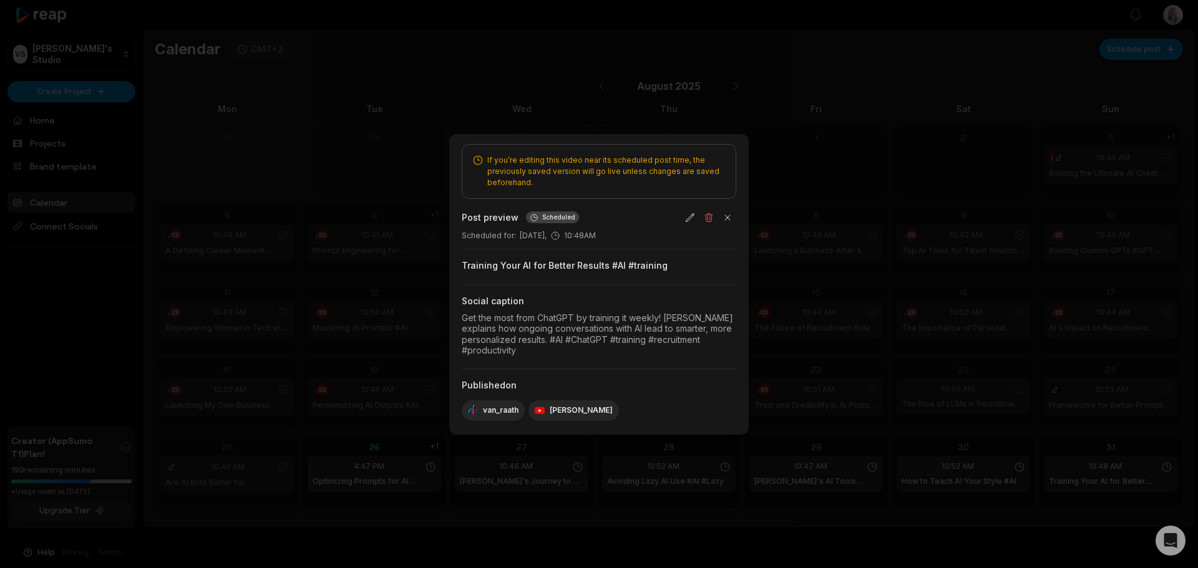
click at [860, 239] on div at bounding box center [599, 284] width 1198 height 568
